Goal: Communication & Community: Answer question/provide support

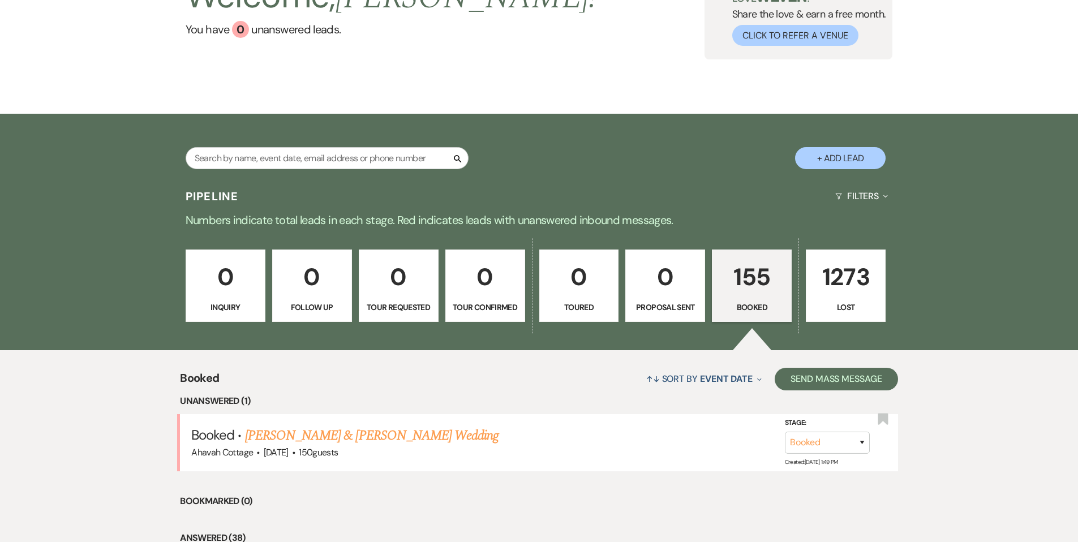
scroll to position [102, 0]
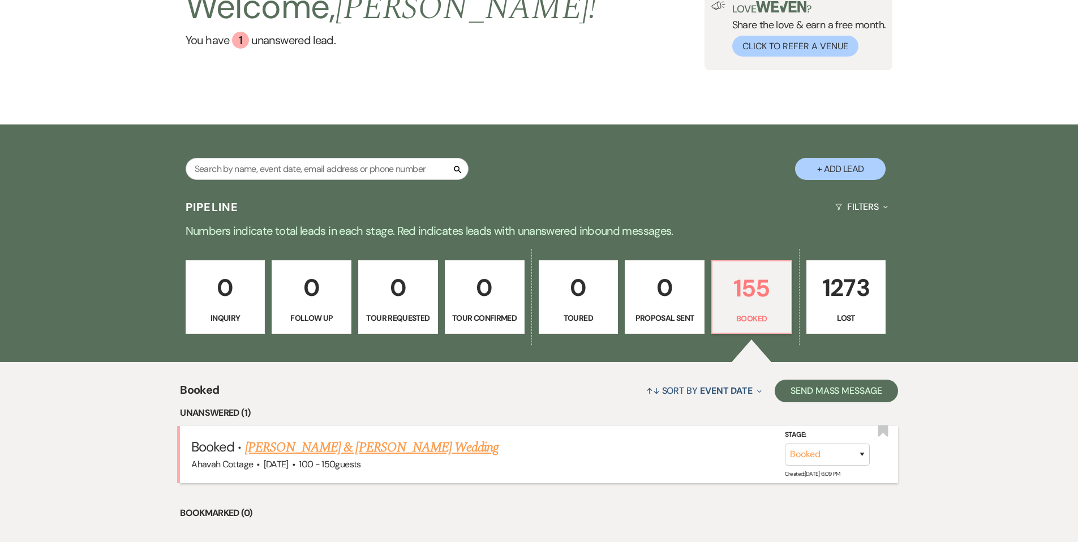
click at [411, 449] on link "[PERSON_NAME] & [PERSON_NAME] Wedding" at bounding box center [371, 447] width 253 height 20
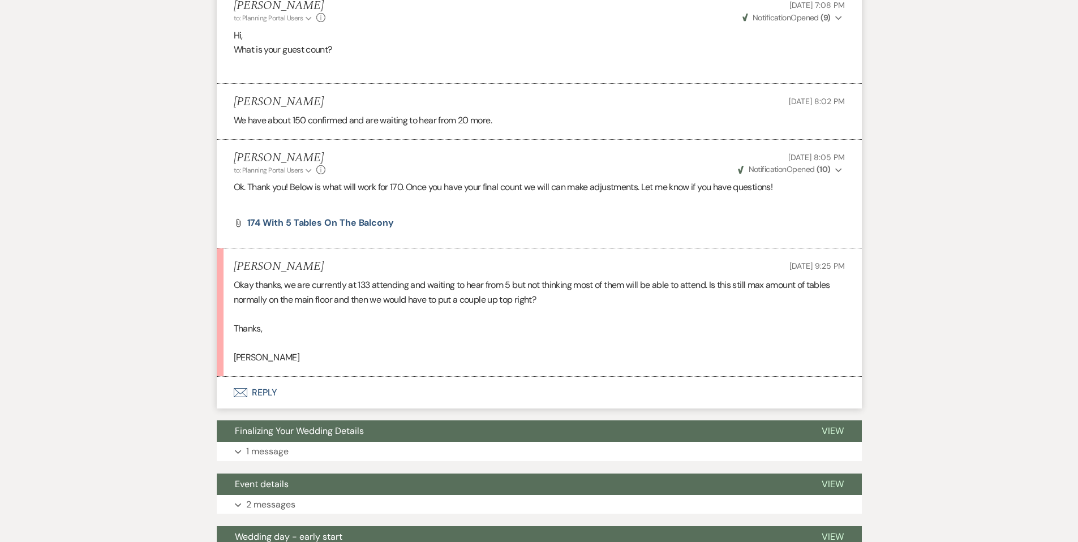
scroll to position [521, 0]
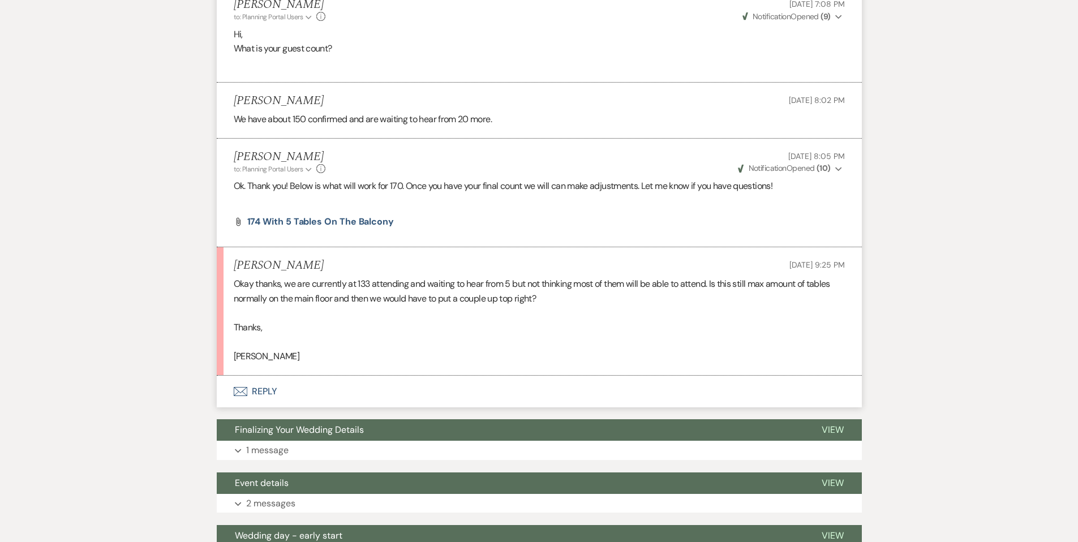
click at [260, 392] on button "Envelope Reply" at bounding box center [539, 392] width 645 height 32
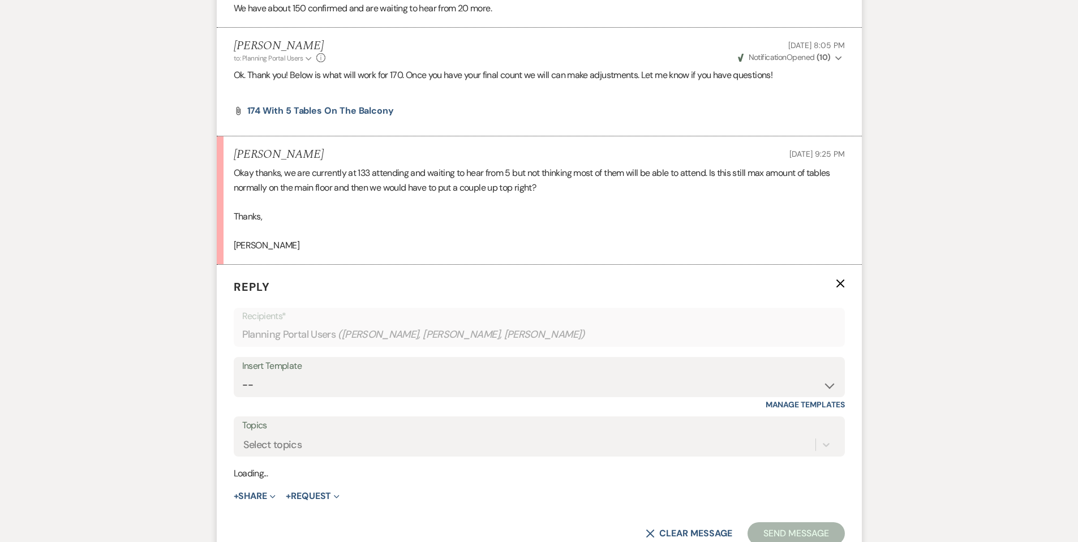
scroll to position [743, 0]
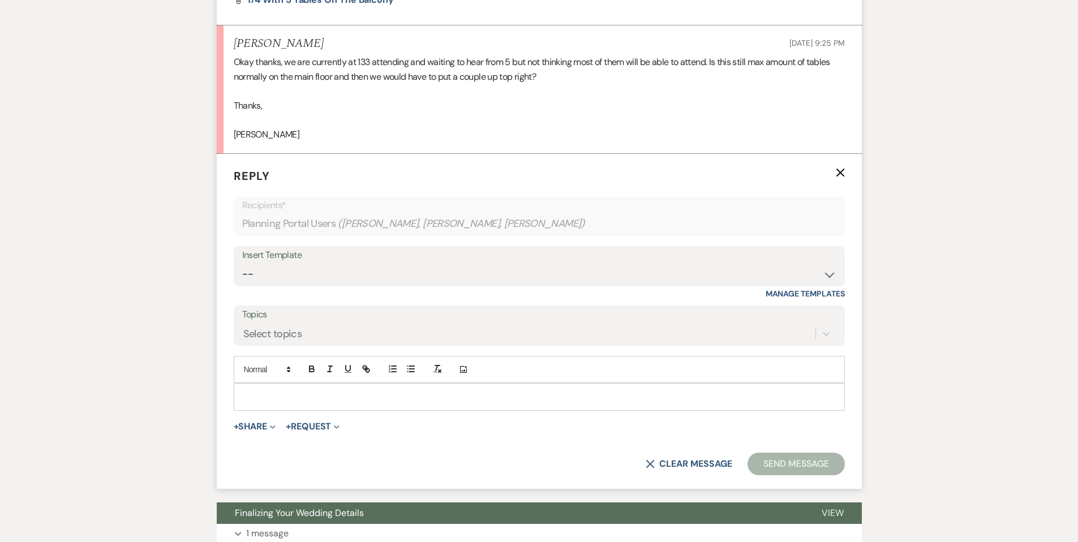
click at [263, 393] on p at bounding box center [539, 396] width 593 height 12
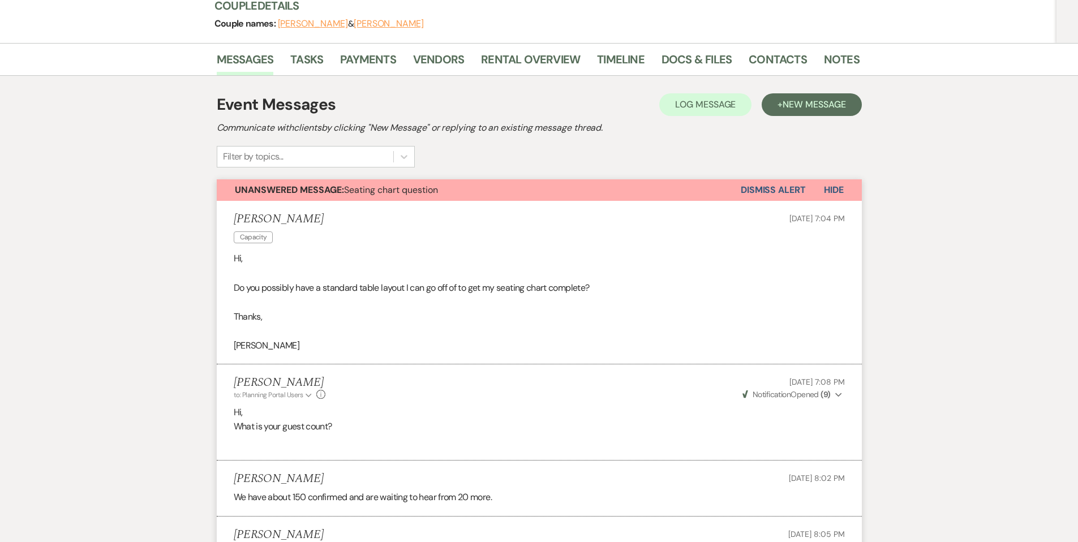
scroll to position [0, 0]
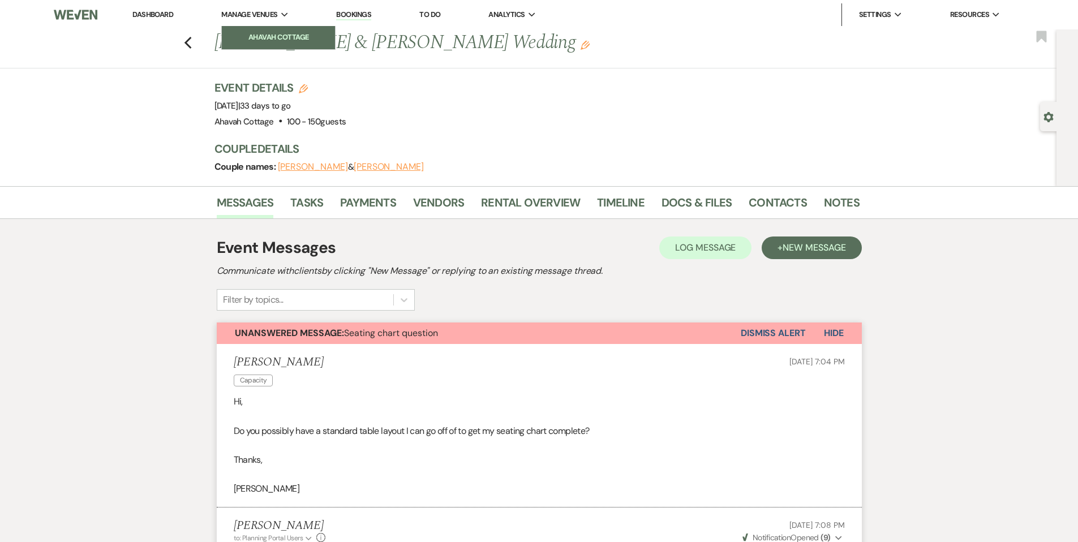
click at [265, 39] on li "Ahavah Cottage" at bounding box center [278, 37] width 102 height 11
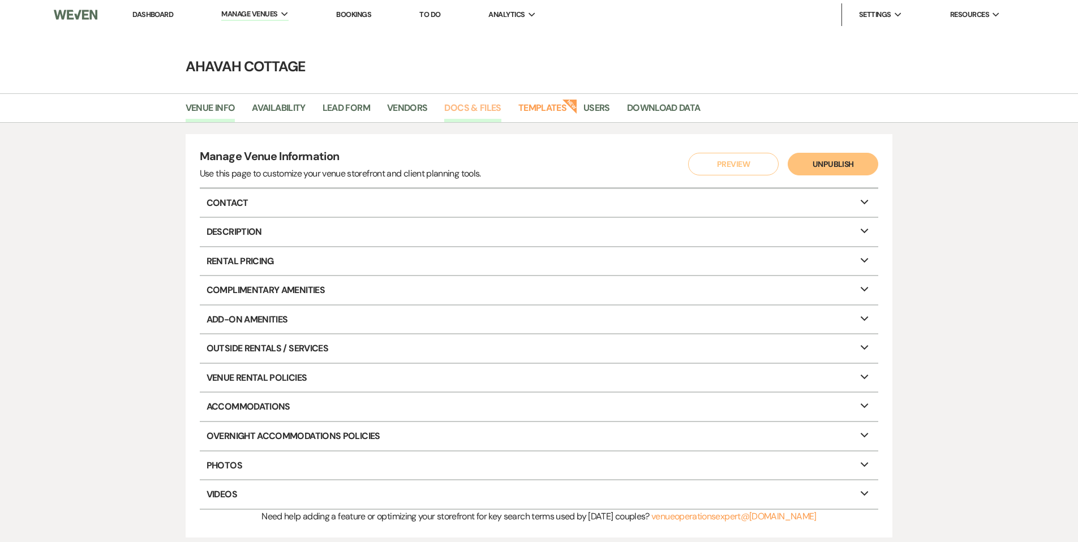
click at [455, 109] on link "Docs & Files" at bounding box center [472, 112] width 57 height 22
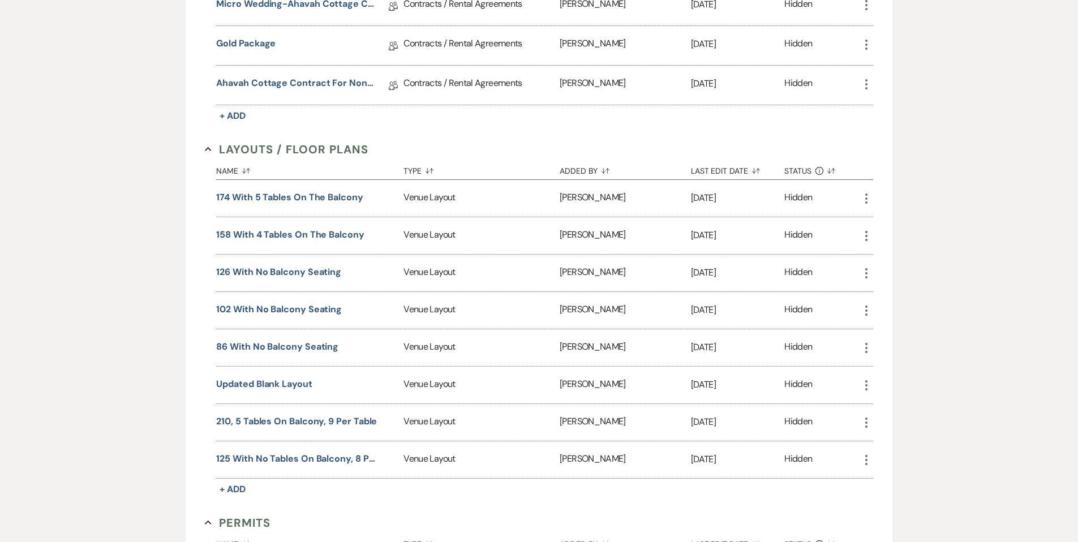
scroll to position [813, 0]
click at [325, 267] on button "126 with no balcony seating" at bounding box center [278, 270] width 125 height 14
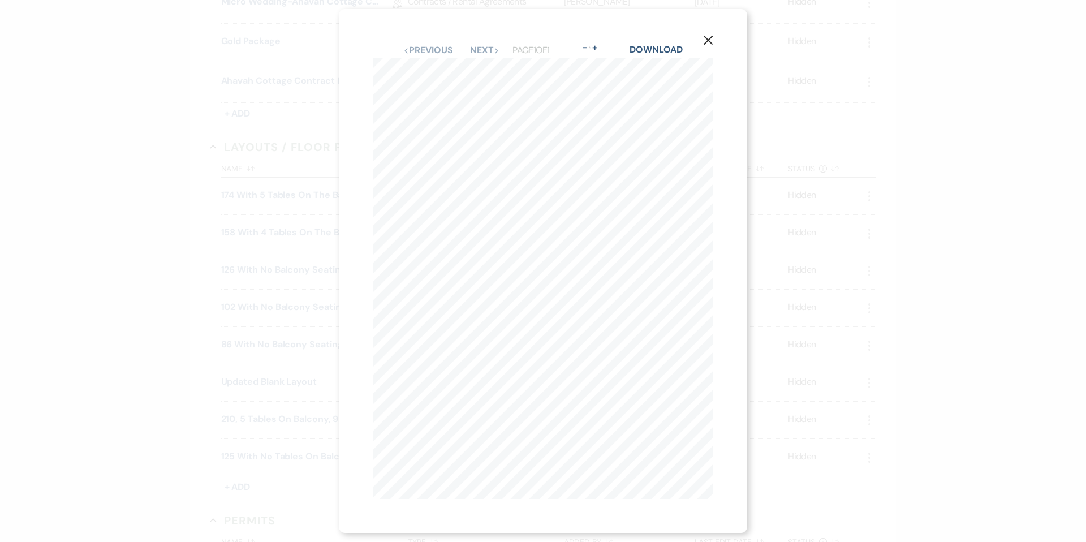
click at [711, 35] on icon "X" at bounding box center [708, 40] width 10 height 10
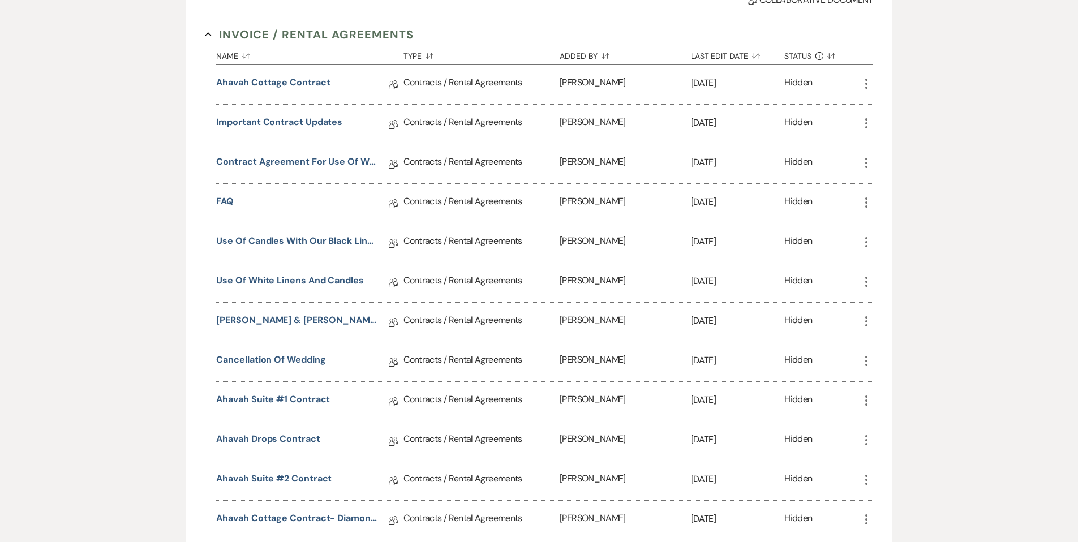
scroll to position [0, 0]
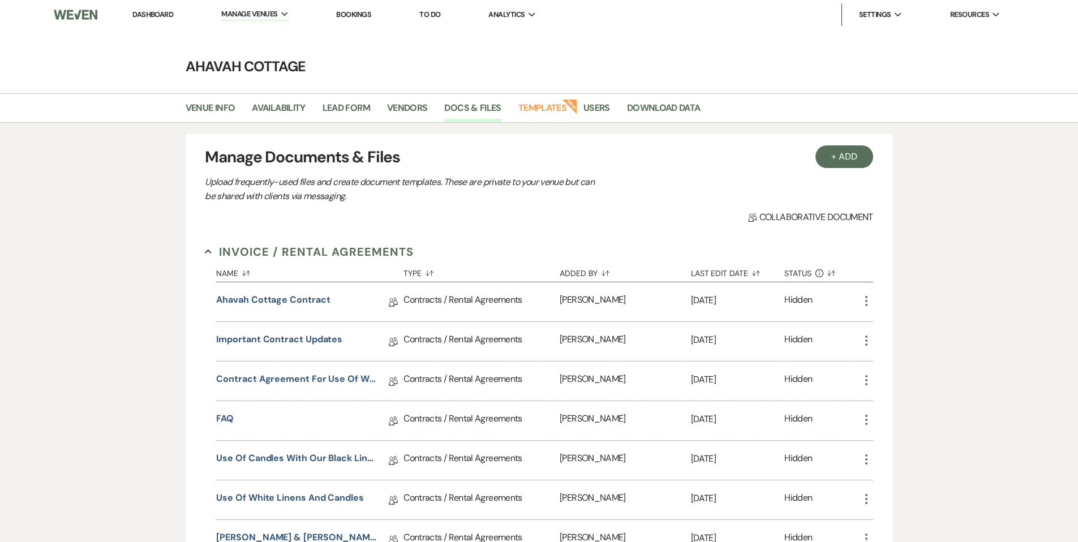
click at [153, 12] on link "Dashboard" at bounding box center [152, 15] width 41 height 10
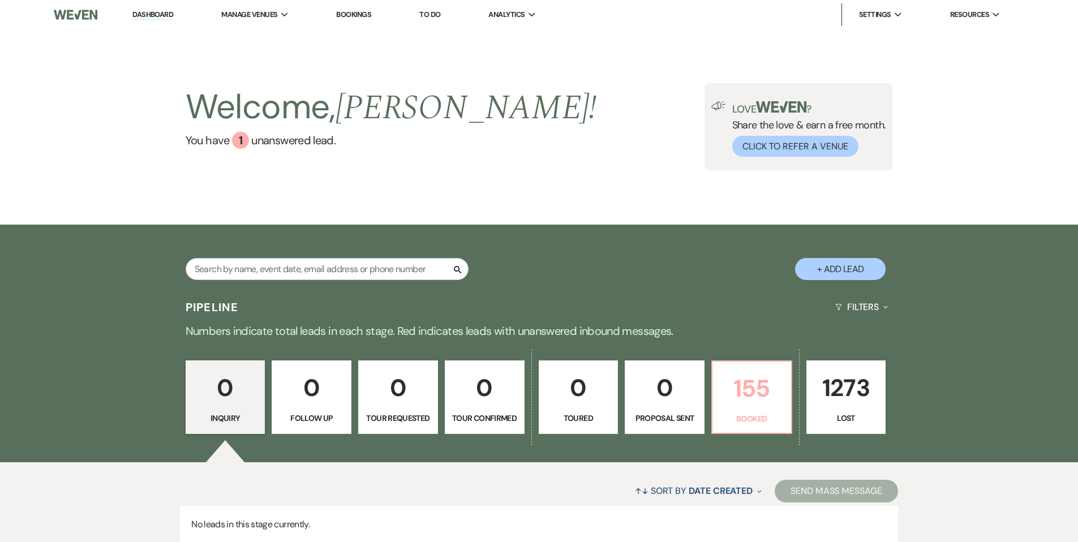
click at [751, 393] on p "155" at bounding box center [751, 388] width 65 height 38
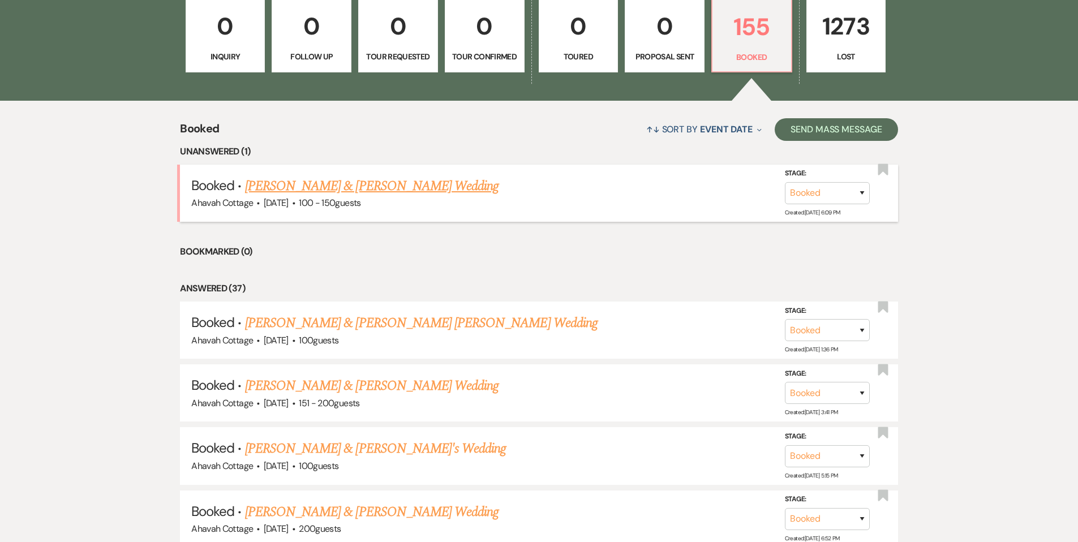
click at [404, 182] on link "[PERSON_NAME] & [PERSON_NAME] Wedding" at bounding box center [371, 186] width 253 height 20
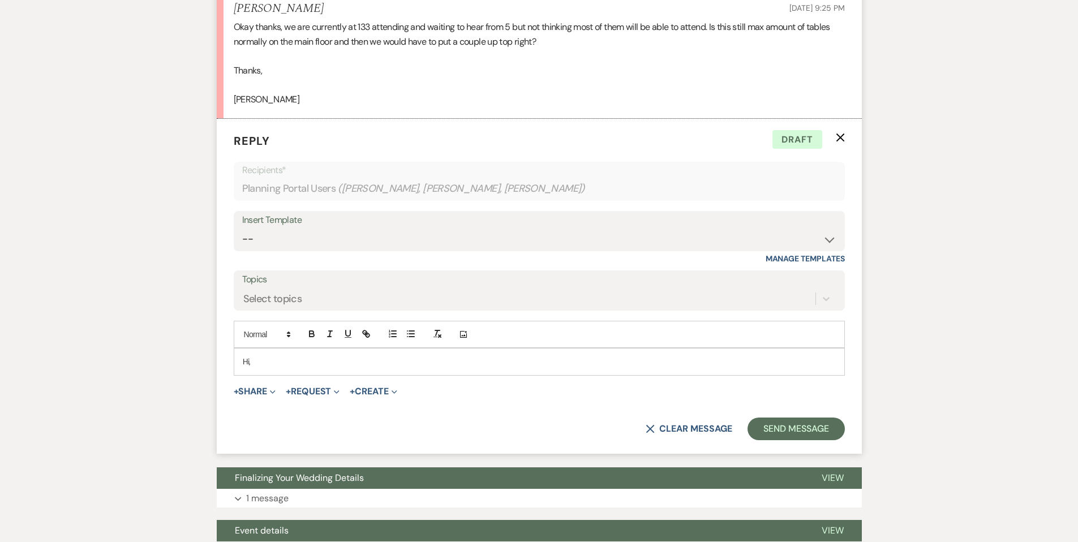
scroll to position [793, 0]
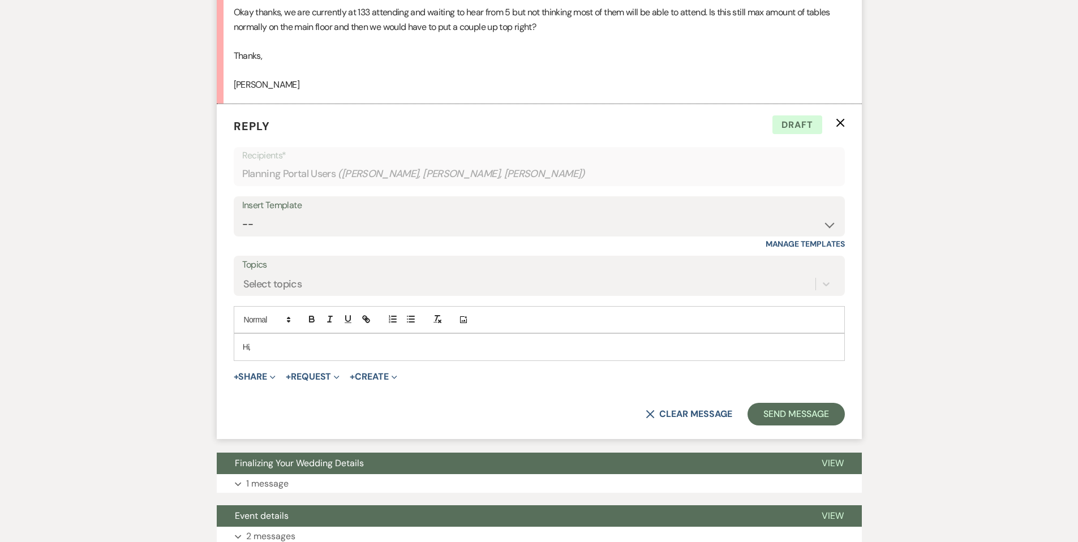
click at [264, 350] on p "Hi," at bounding box center [539, 347] width 593 height 12
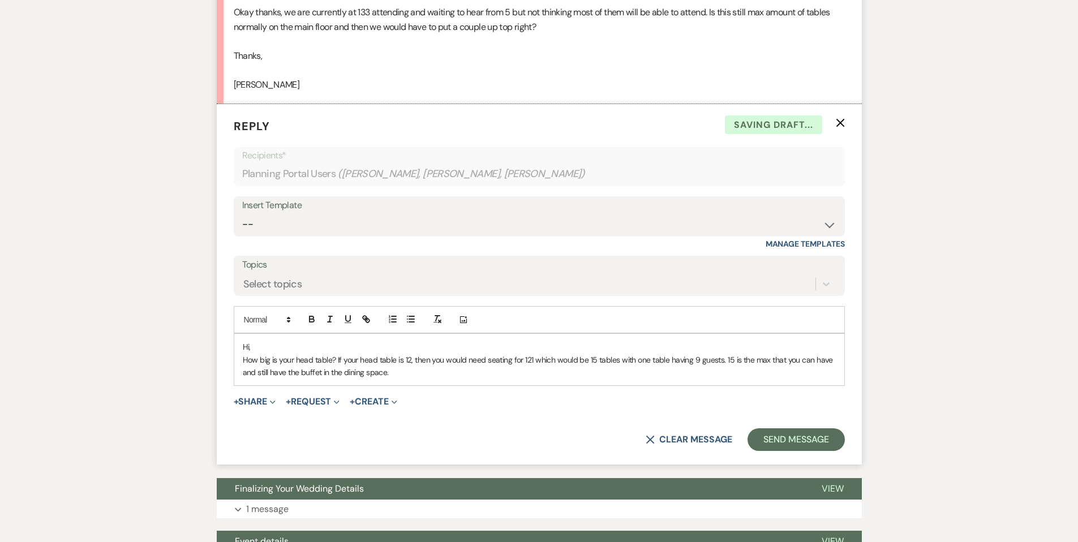
click at [414, 368] on p "How big is your head table? If your head table is 12, then you would need seati…" at bounding box center [539, 366] width 593 height 25
click at [732, 354] on p "How big is your head table? If your head table is 12, then you would need seati…" at bounding box center [539, 366] width 593 height 25
click at [427, 370] on p "How big is your head table? If your head table is 12, then you would need seati…" at bounding box center [539, 366] width 593 height 25
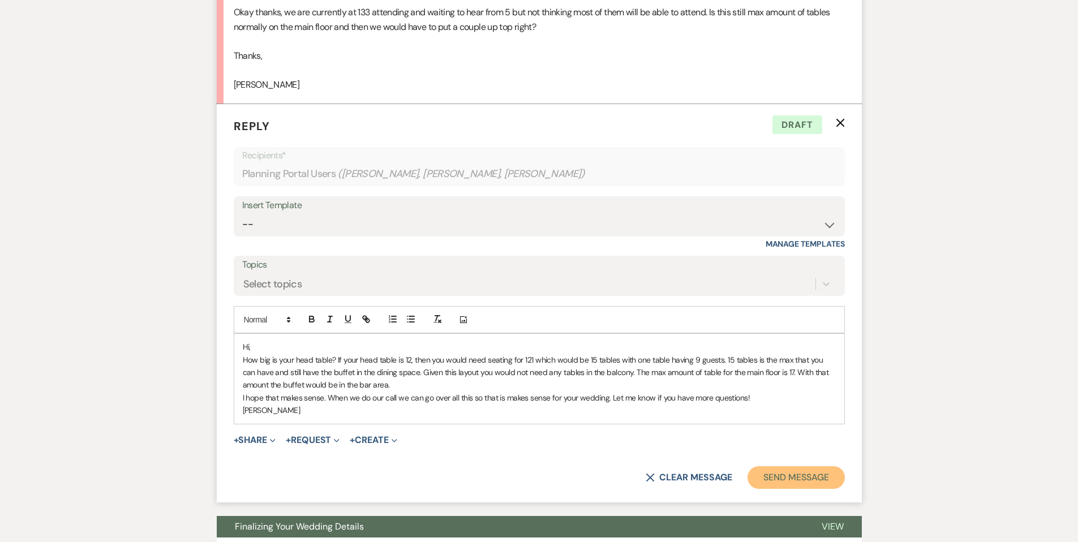
click at [768, 480] on button "Send Message" at bounding box center [795, 477] width 97 height 23
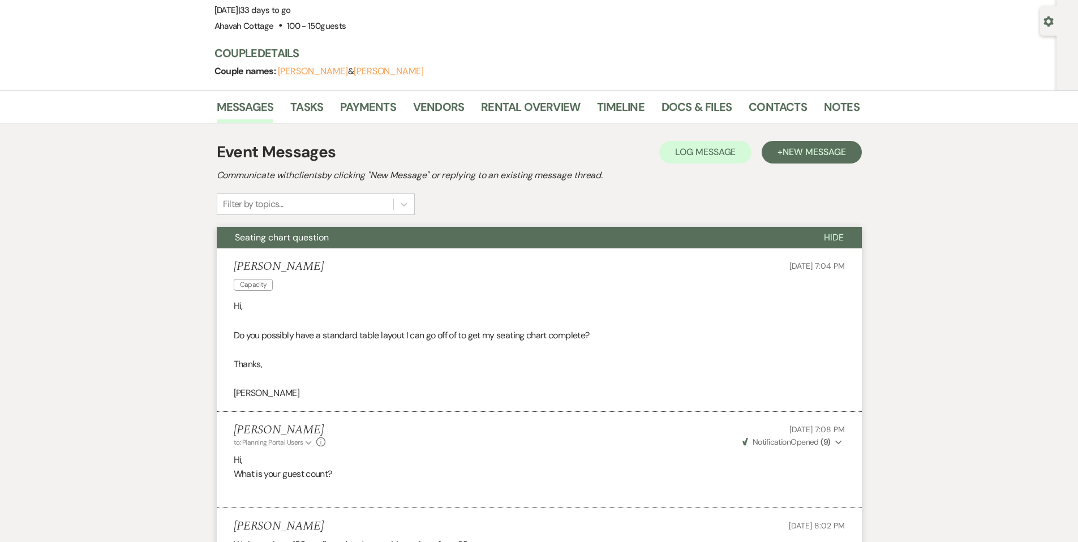
scroll to position [0, 0]
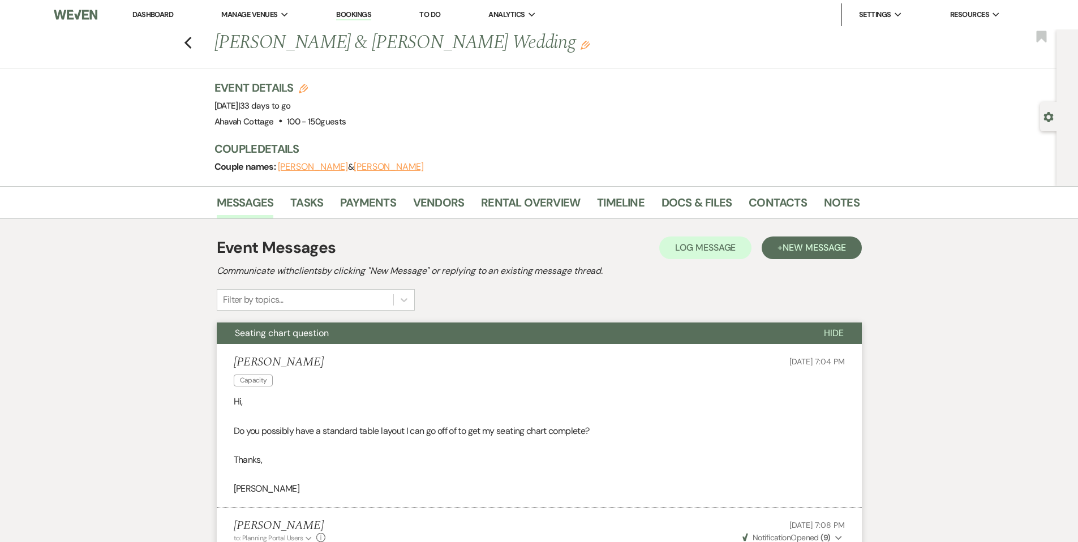
click at [274, 337] on span "Seating chart question" at bounding box center [282, 333] width 94 height 12
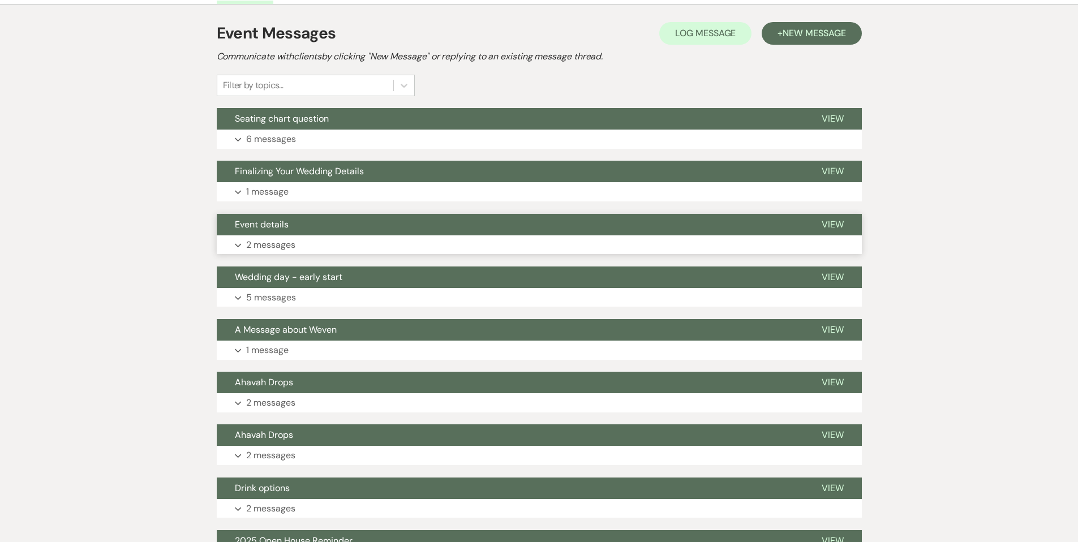
scroll to position [215, 0]
click at [235, 296] on icon "Expand" at bounding box center [238, 297] width 7 height 5
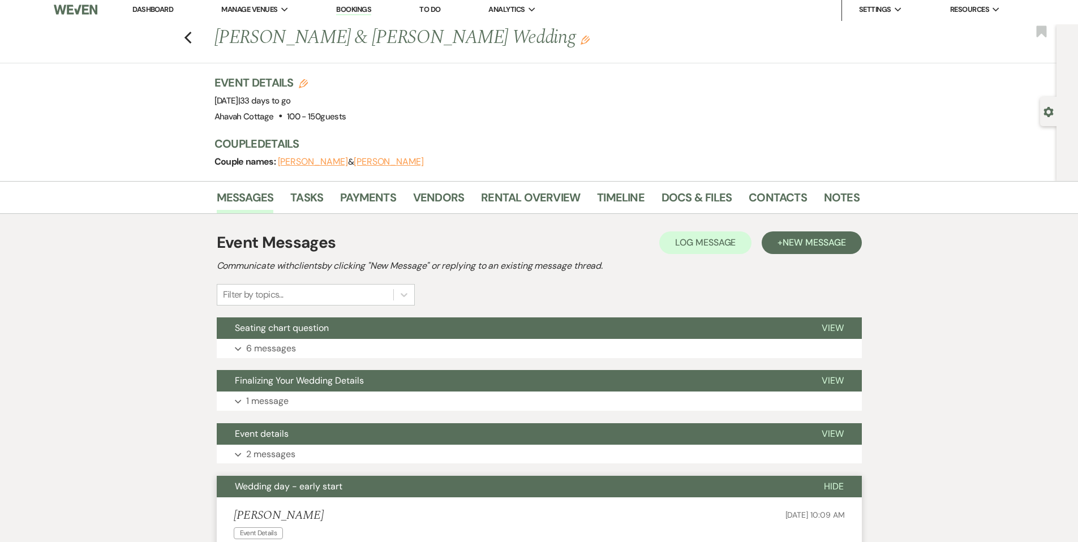
scroll to position [0, 0]
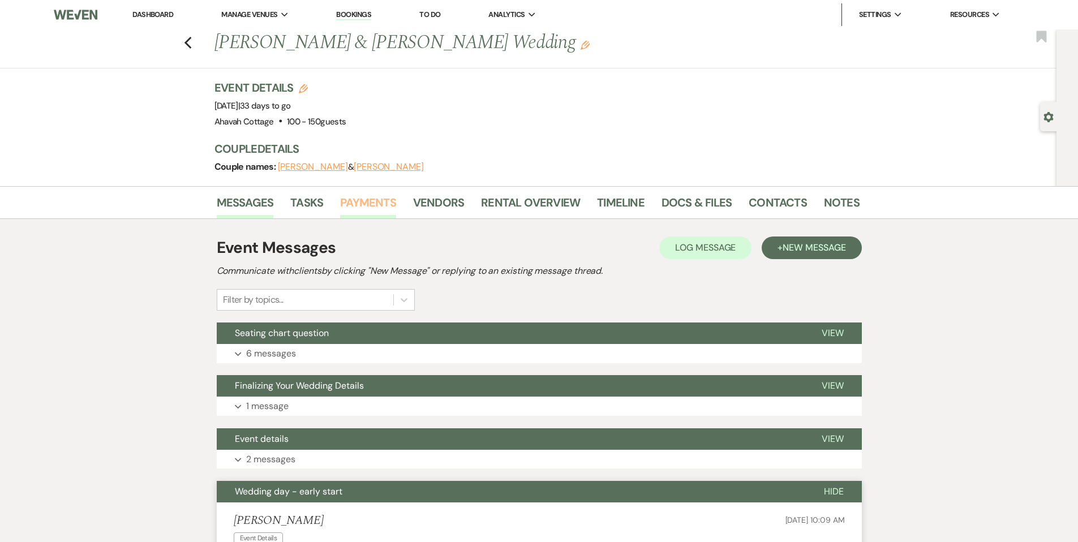
click at [360, 200] on link "Payments" at bounding box center [368, 206] width 56 height 25
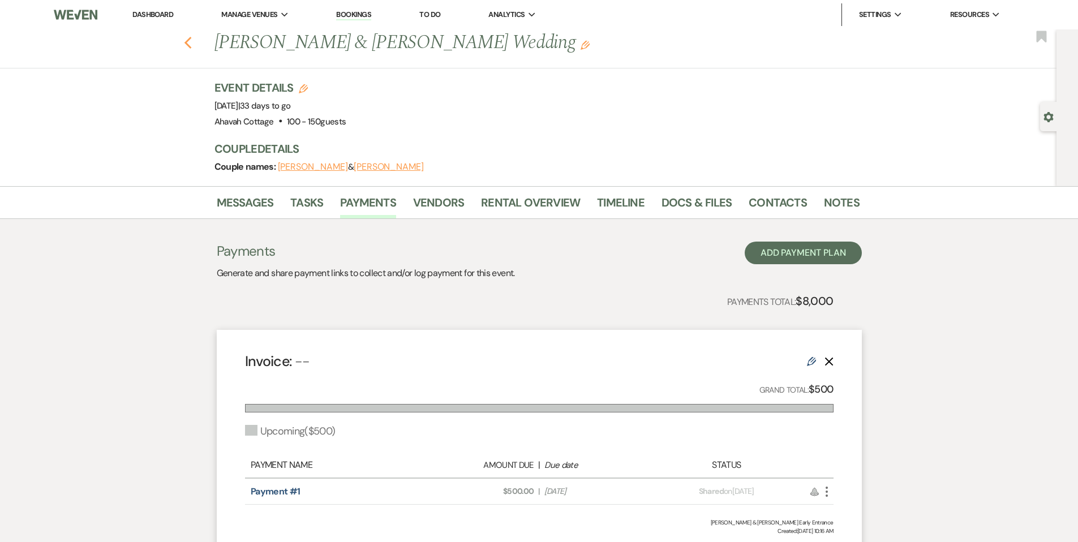
click at [190, 42] on use "button" at bounding box center [187, 43] width 7 height 12
